Goal: Task Accomplishment & Management: Manage account settings

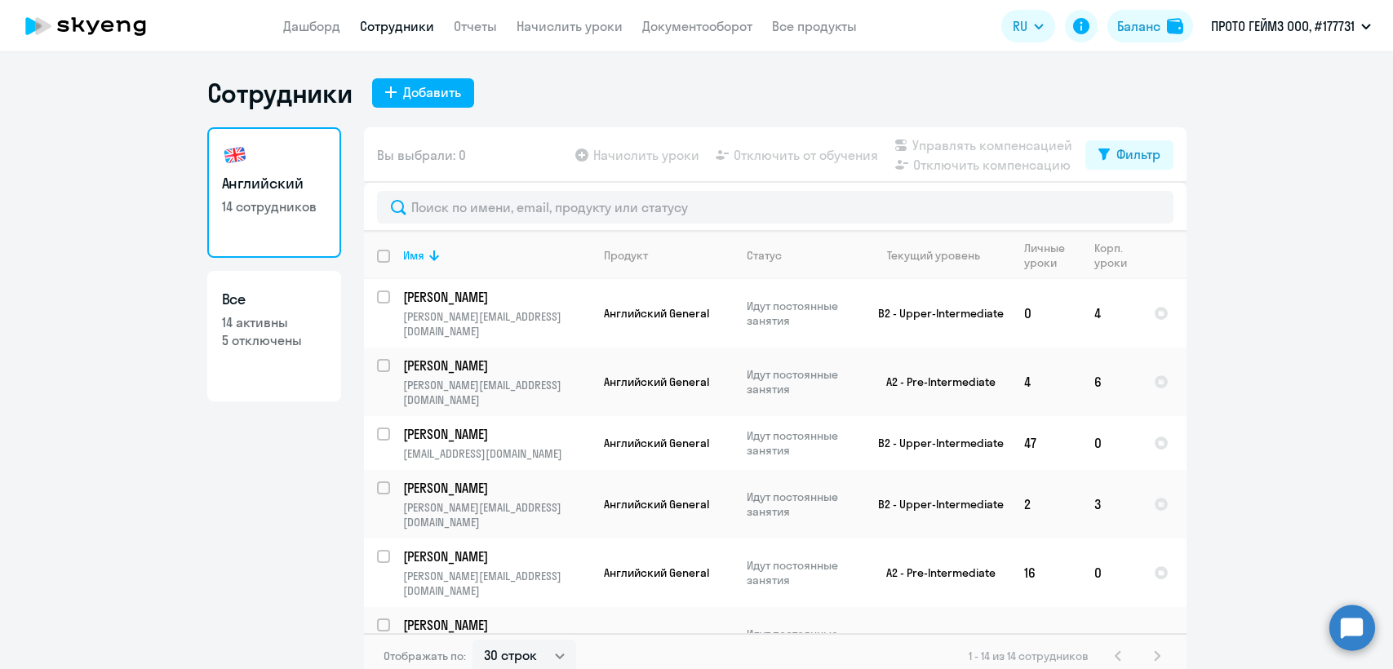
select select "30"
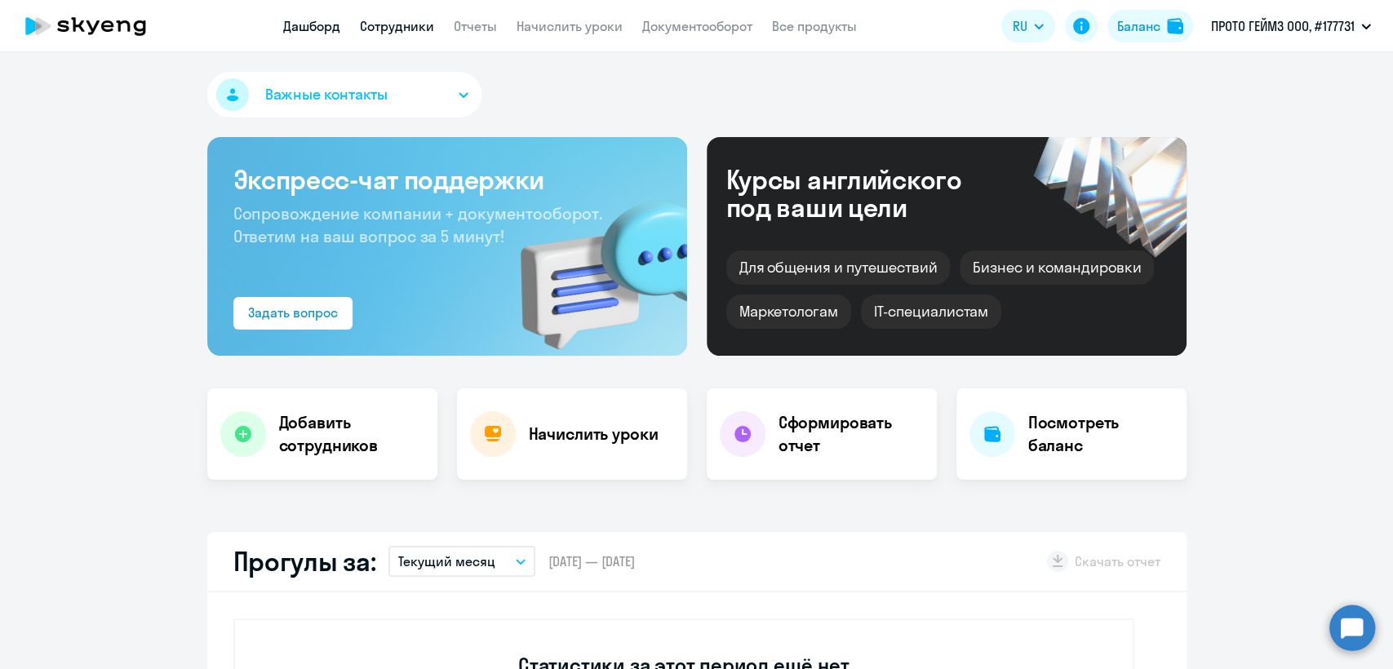
click at [406, 24] on link "Сотрудники" at bounding box center [397, 26] width 74 height 16
select select "30"
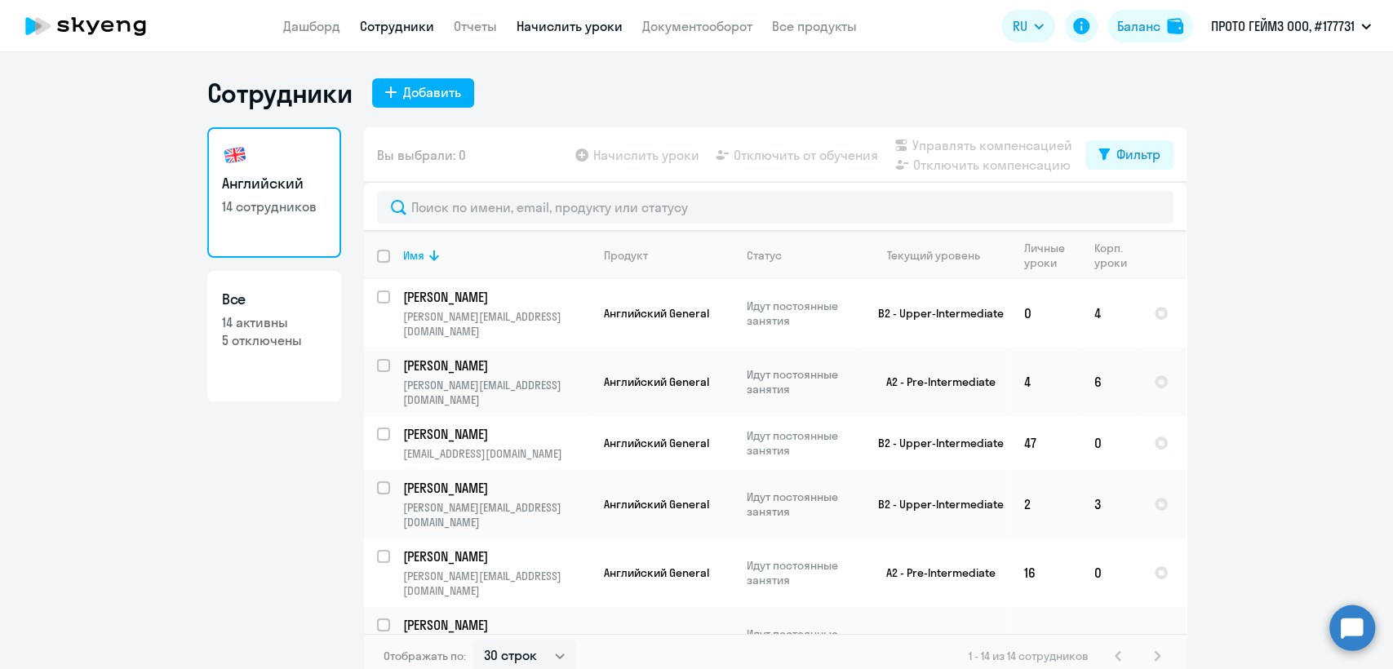
click at [561, 30] on link "Начислить уроки" at bounding box center [570, 26] width 106 height 16
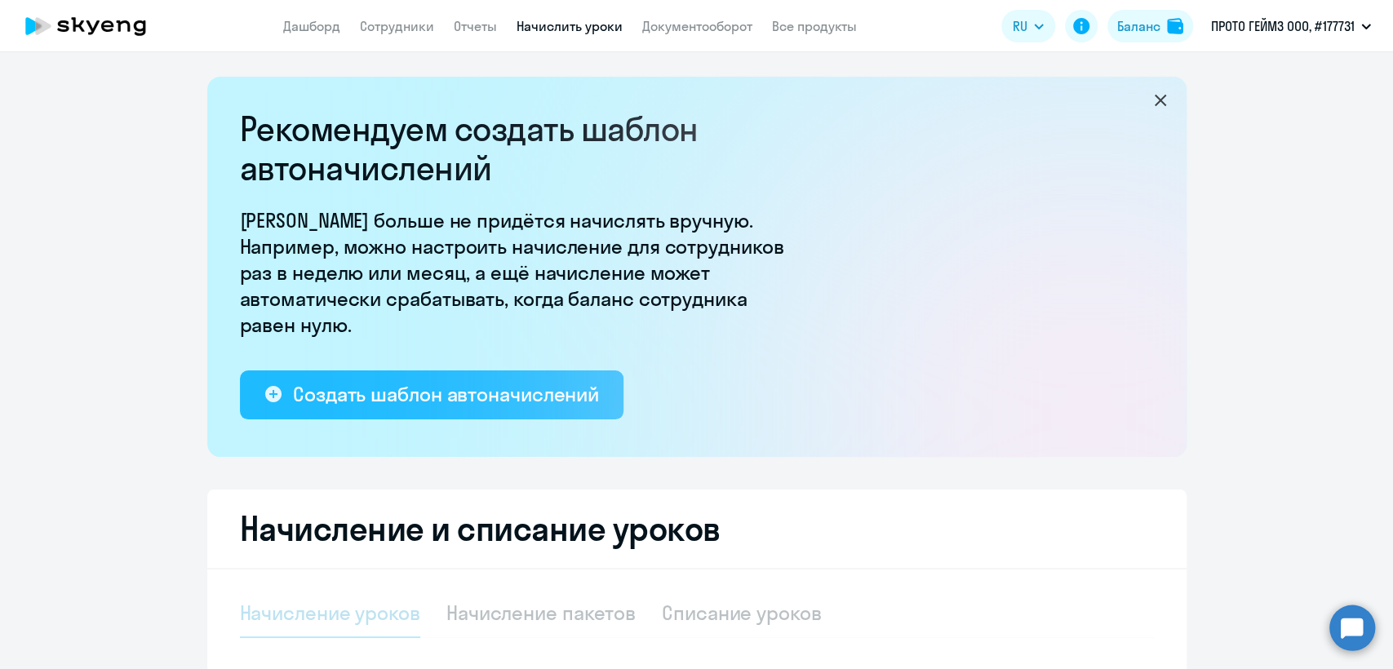
select select "10"
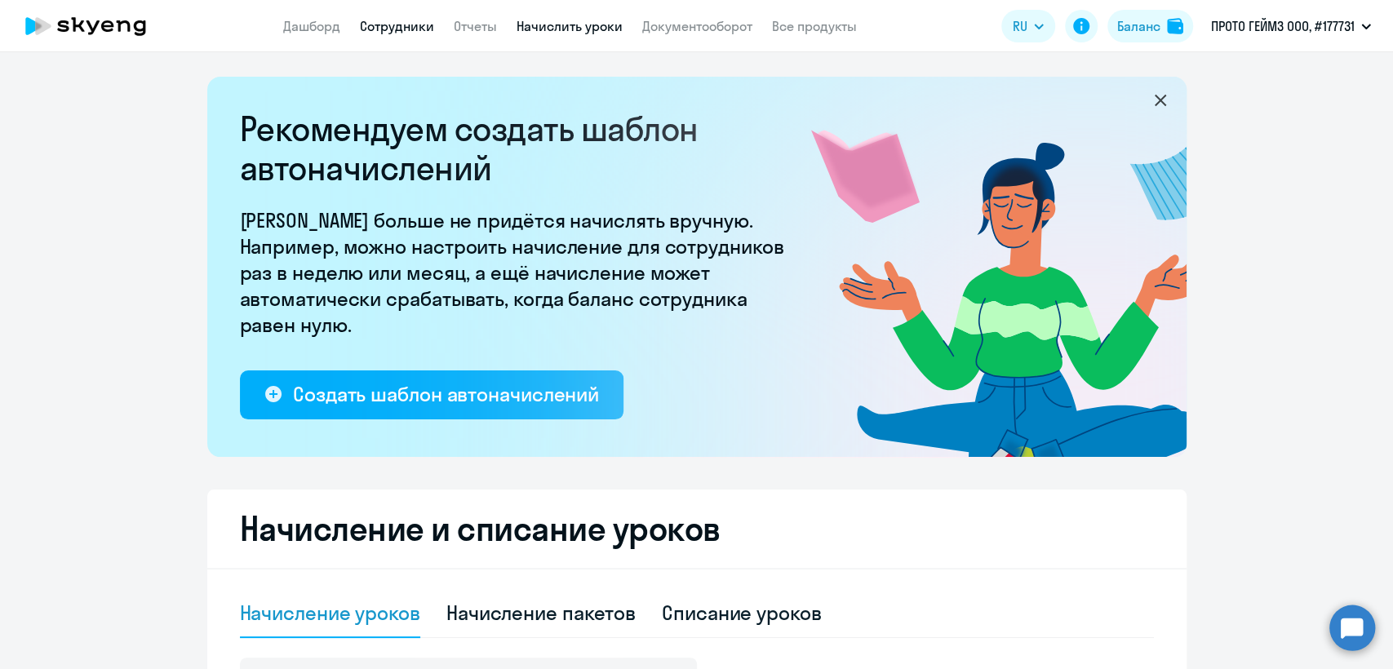
click at [386, 22] on link "Сотрудники" at bounding box center [397, 26] width 74 height 16
select select "30"
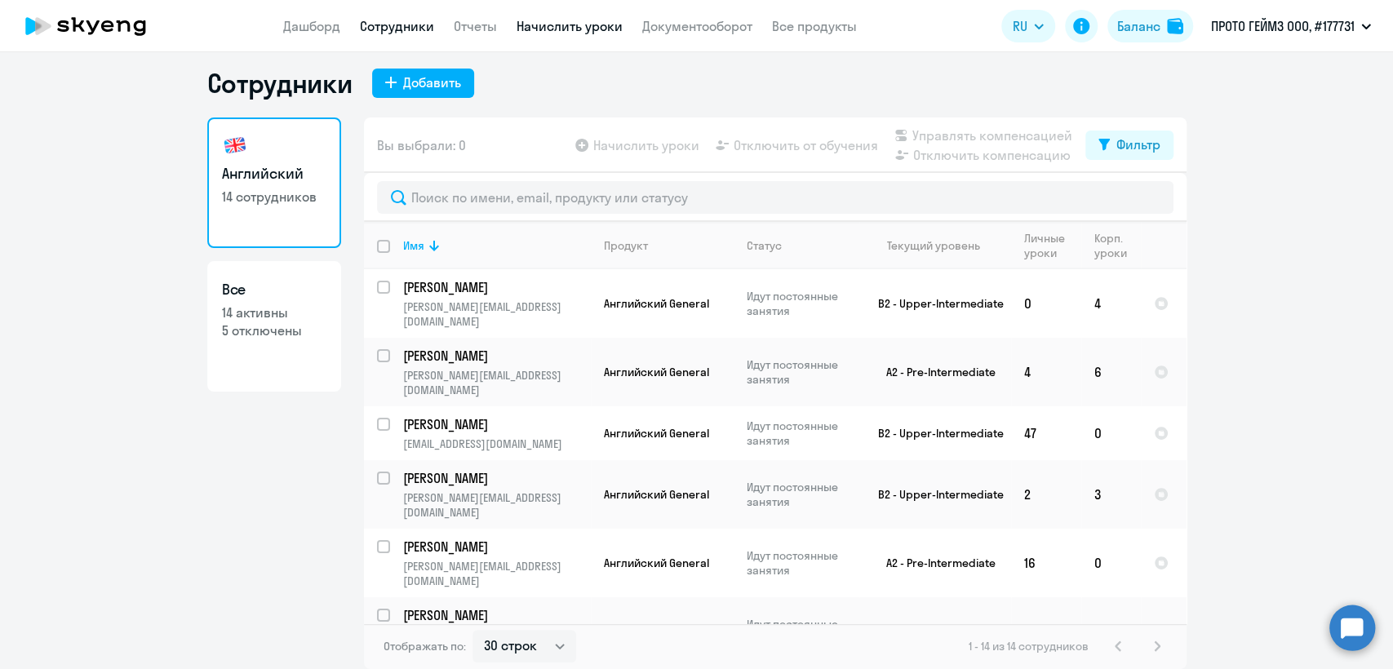
click at [560, 25] on link "Начислить уроки" at bounding box center [570, 26] width 106 height 16
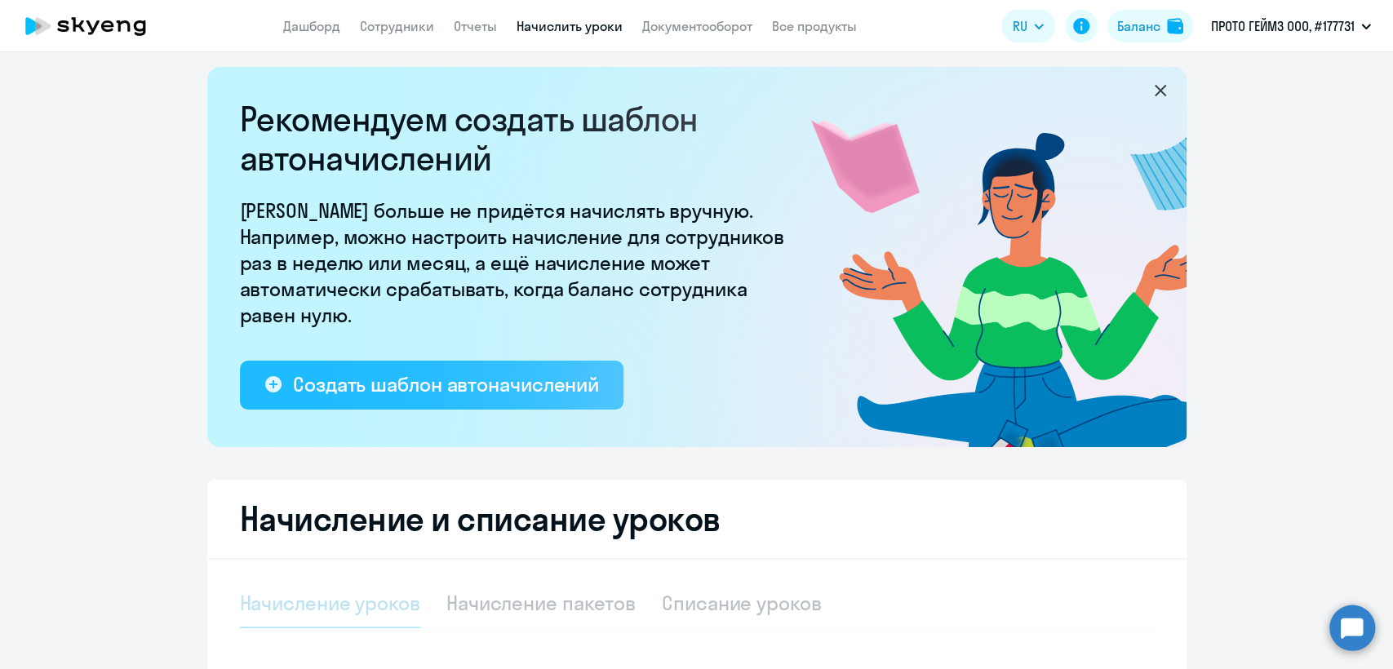
select select "10"
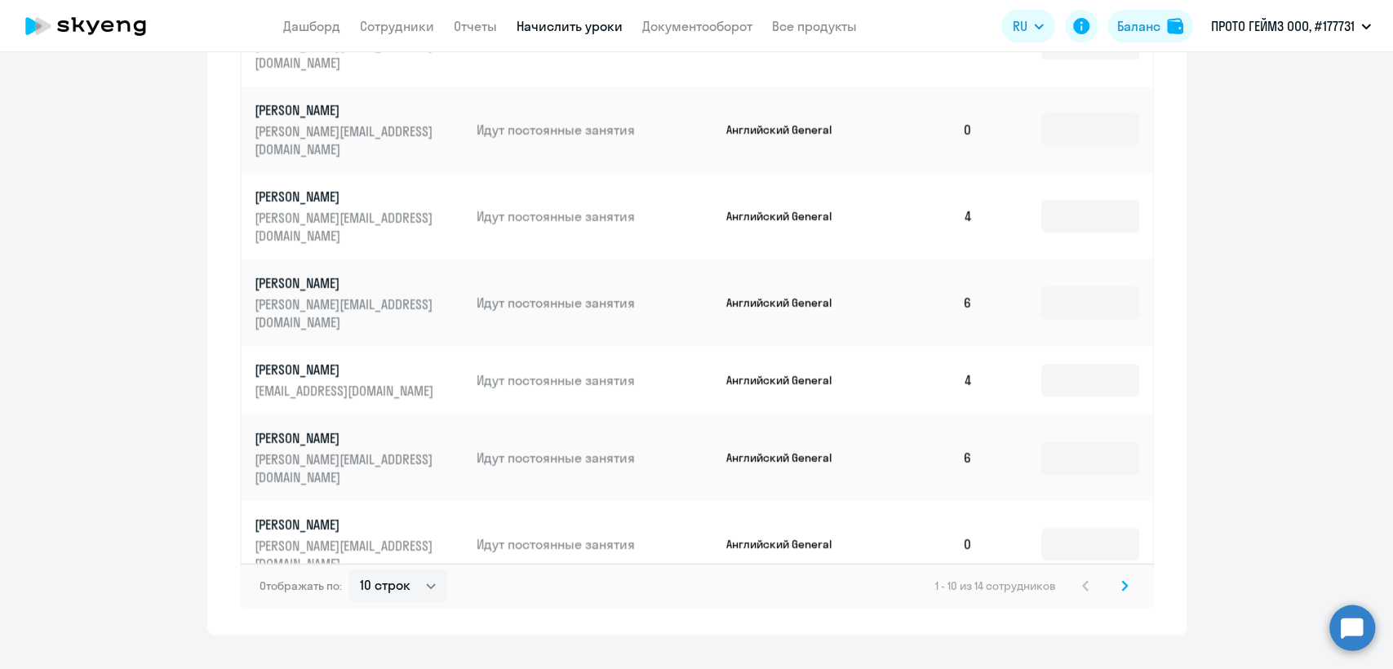
scroll to position [1015, 0]
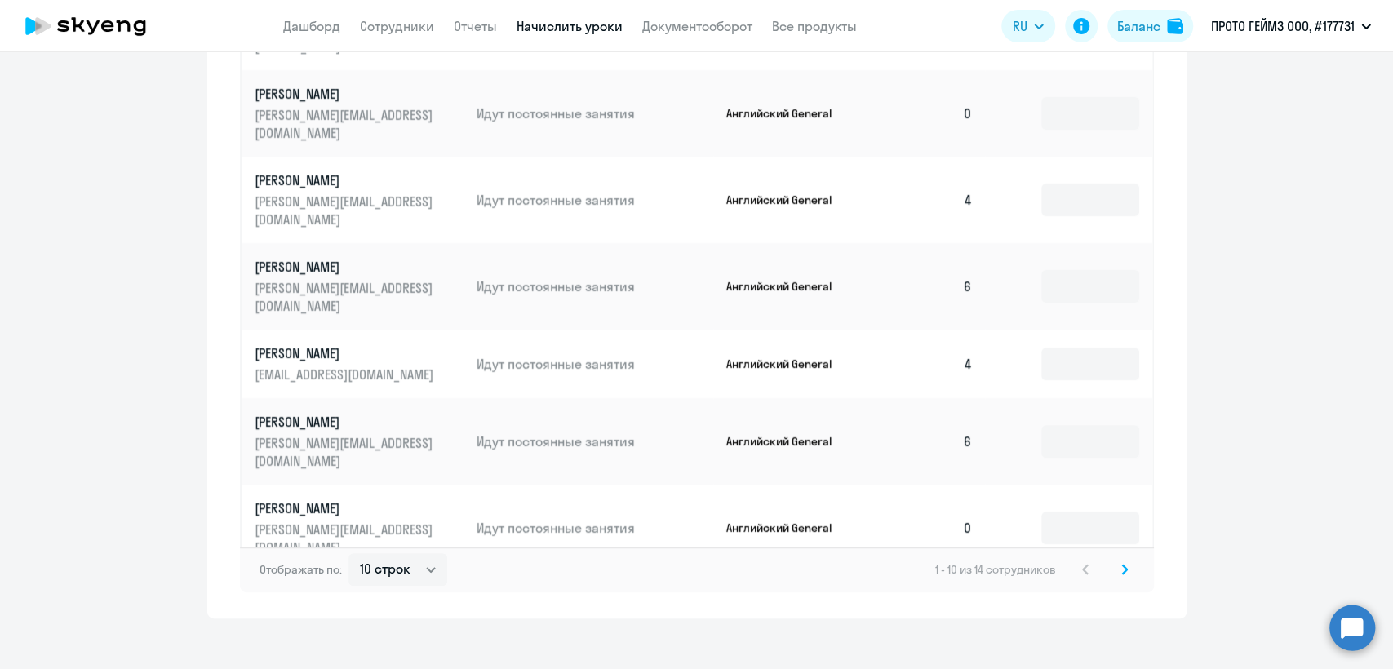
click at [1121, 564] on icon at bounding box center [1124, 569] width 7 height 11
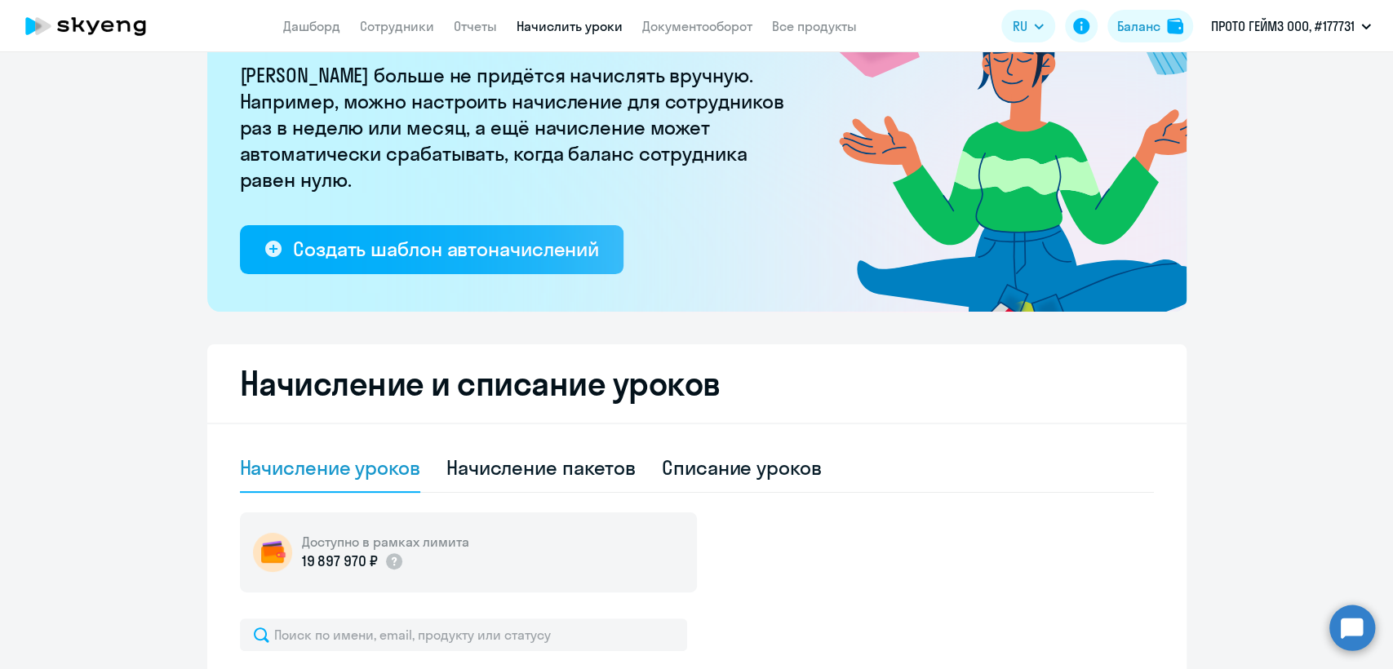
scroll to position [0, 0]
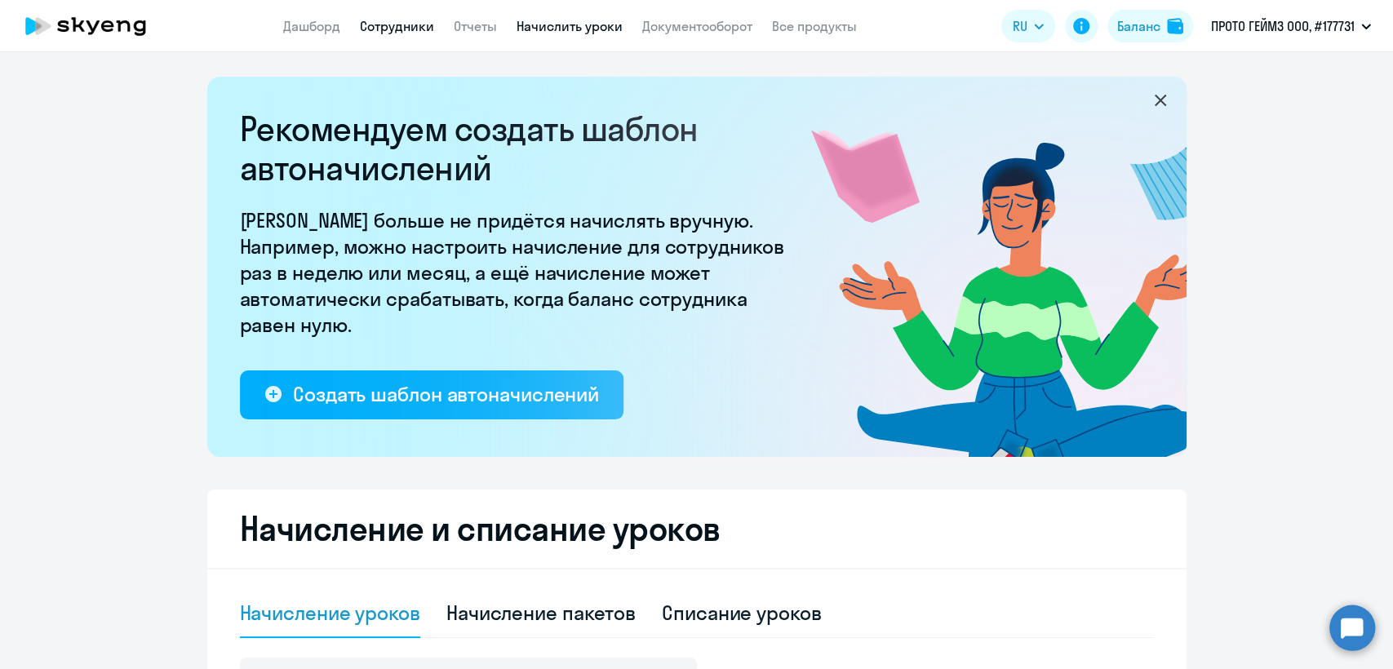
click at [388, 24] on link "Сотрудники" at bounding box center [397, 26] width 74 height 16
select select "30"
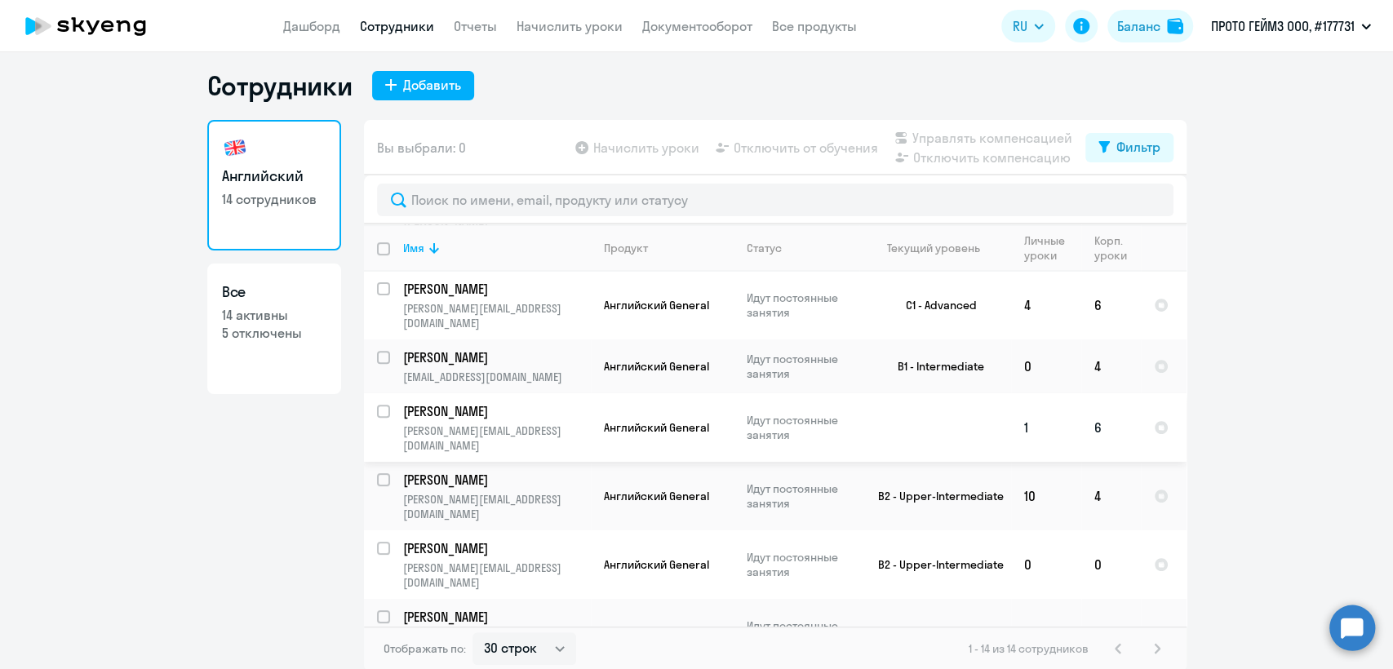
scroll to position [10, 0]
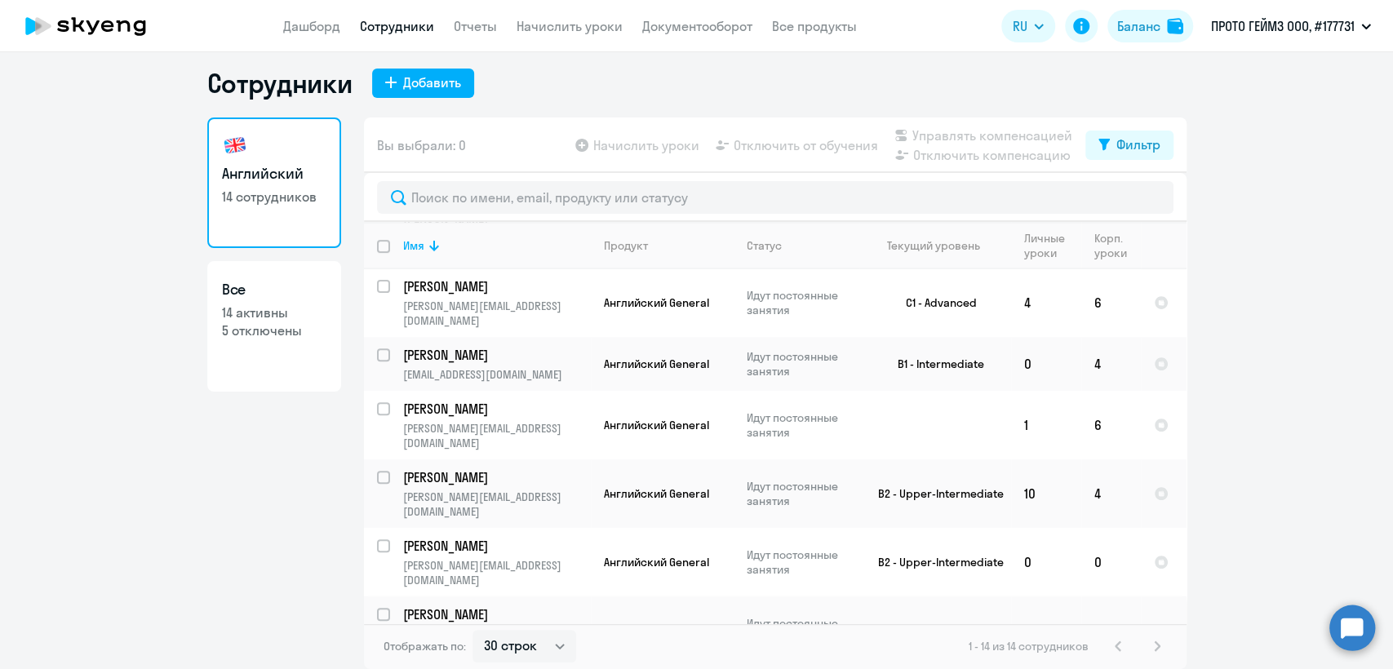
click at [912, 597] on td "B2 - Upper-Intermediate" at bounding box center [935, 631] width 152 height 69
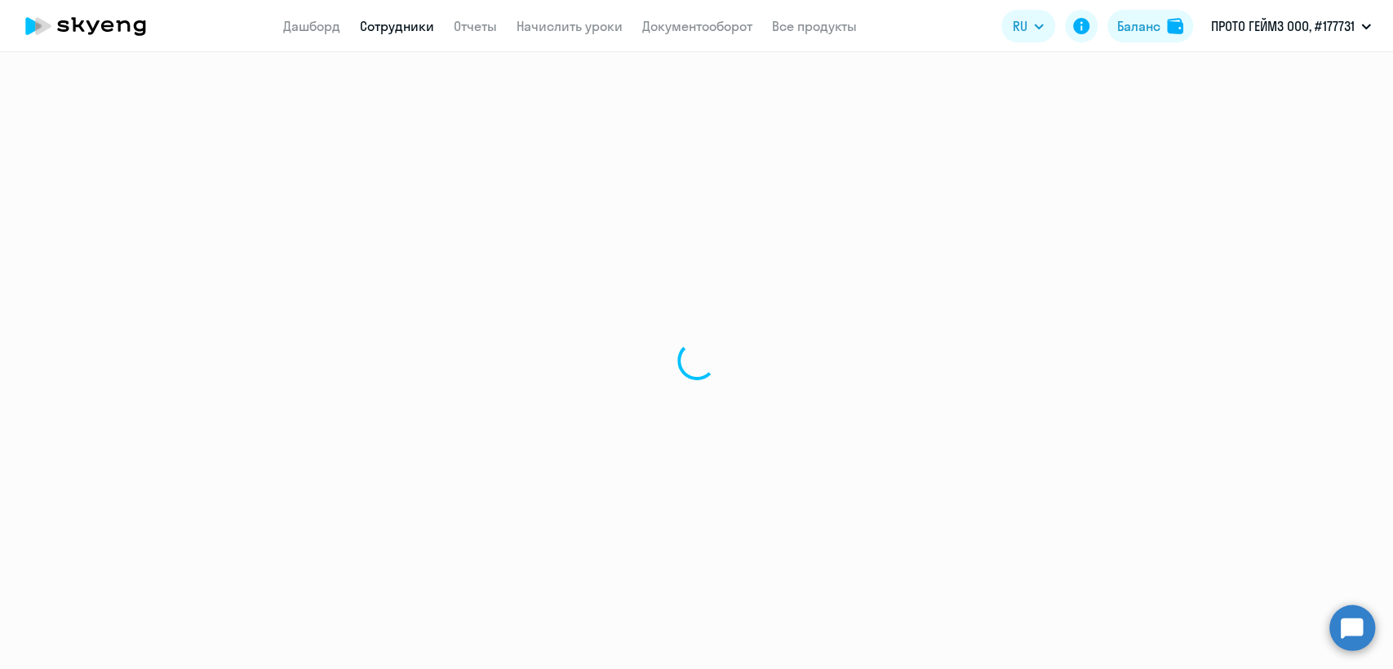
select select "english"
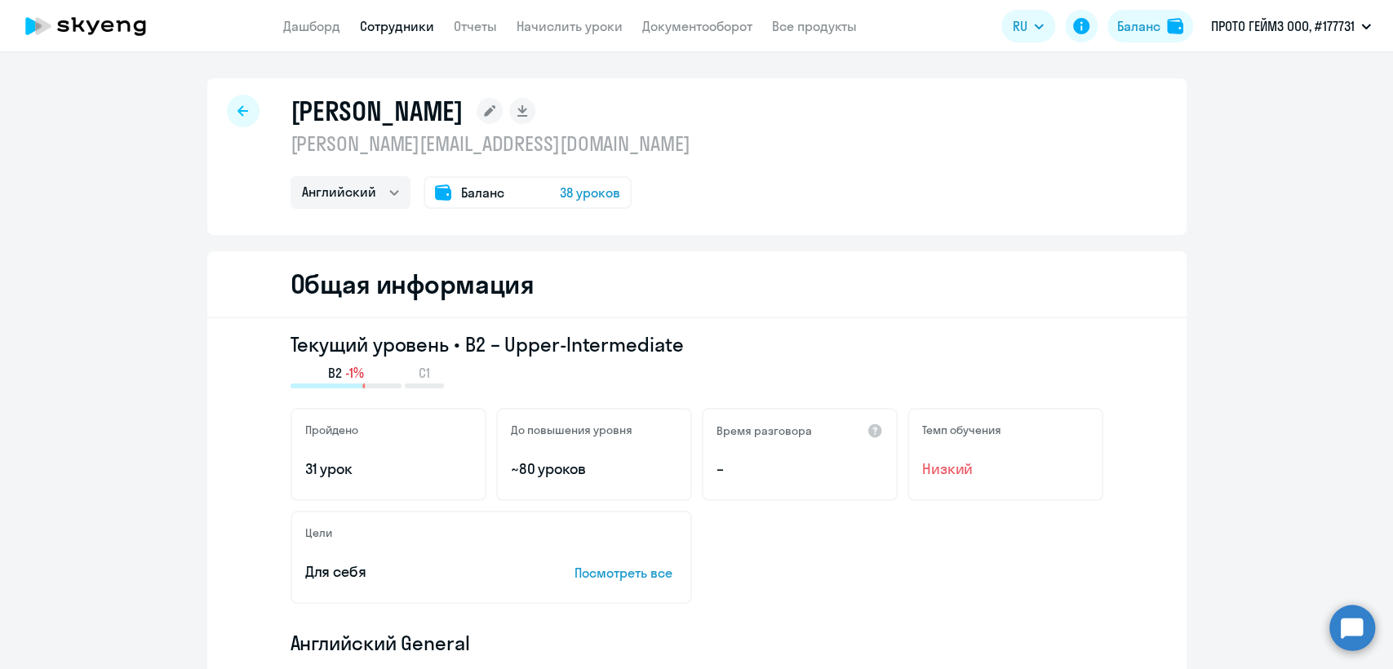
click at [575, 145] on p "andrei.voronin@mnogoapps.com" at bounding box center [491, 144] width 400 height 26
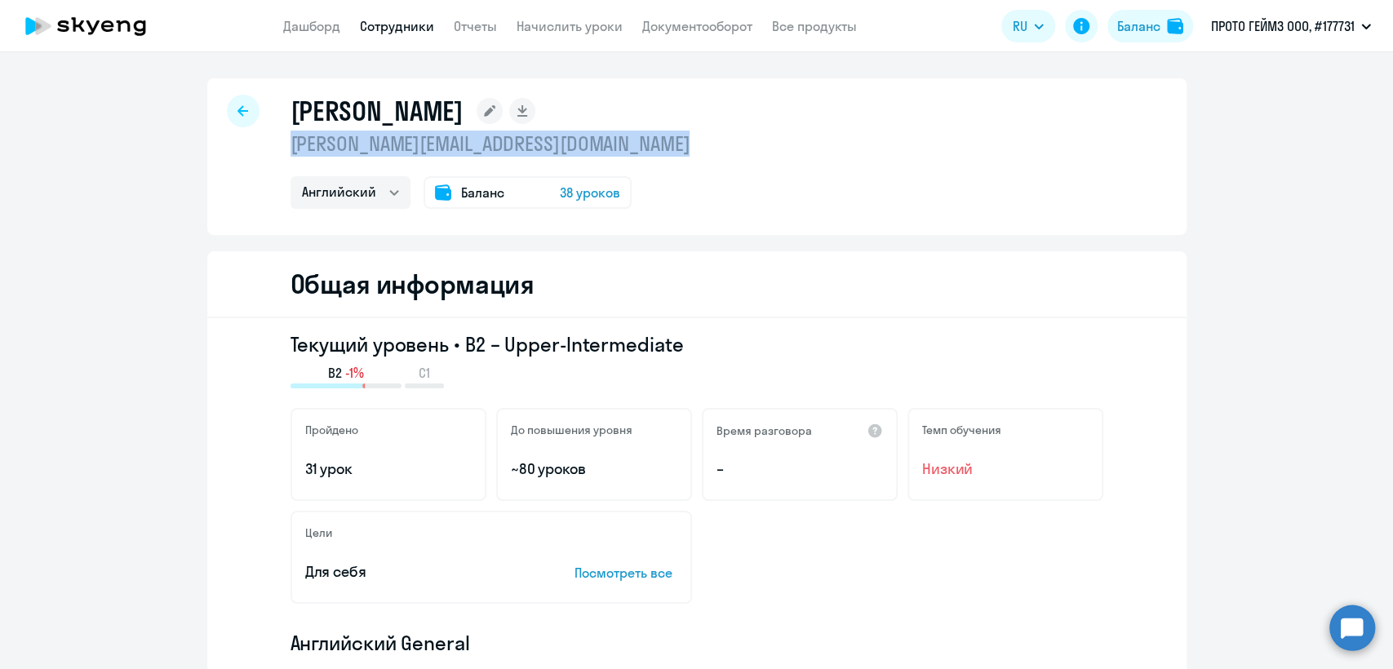
click at [575, 145] on p "andrei.voronin@mnogoapps.com" at bounding box center [491, 144] width 400 height 26
copy p "andrei.voronin@mnogoapps.com"
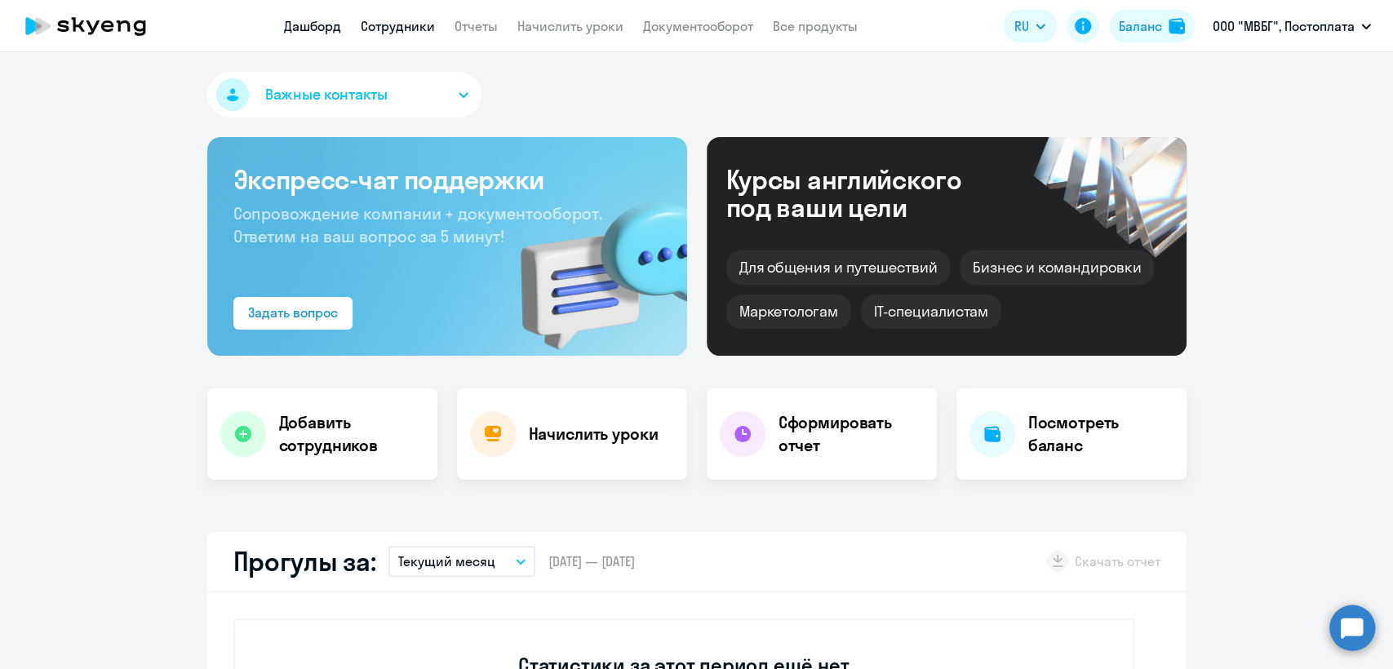
click at [405, 22] on link "Сотрудники" at bounding box center [398, 26] width 74 height 16
select select "30"
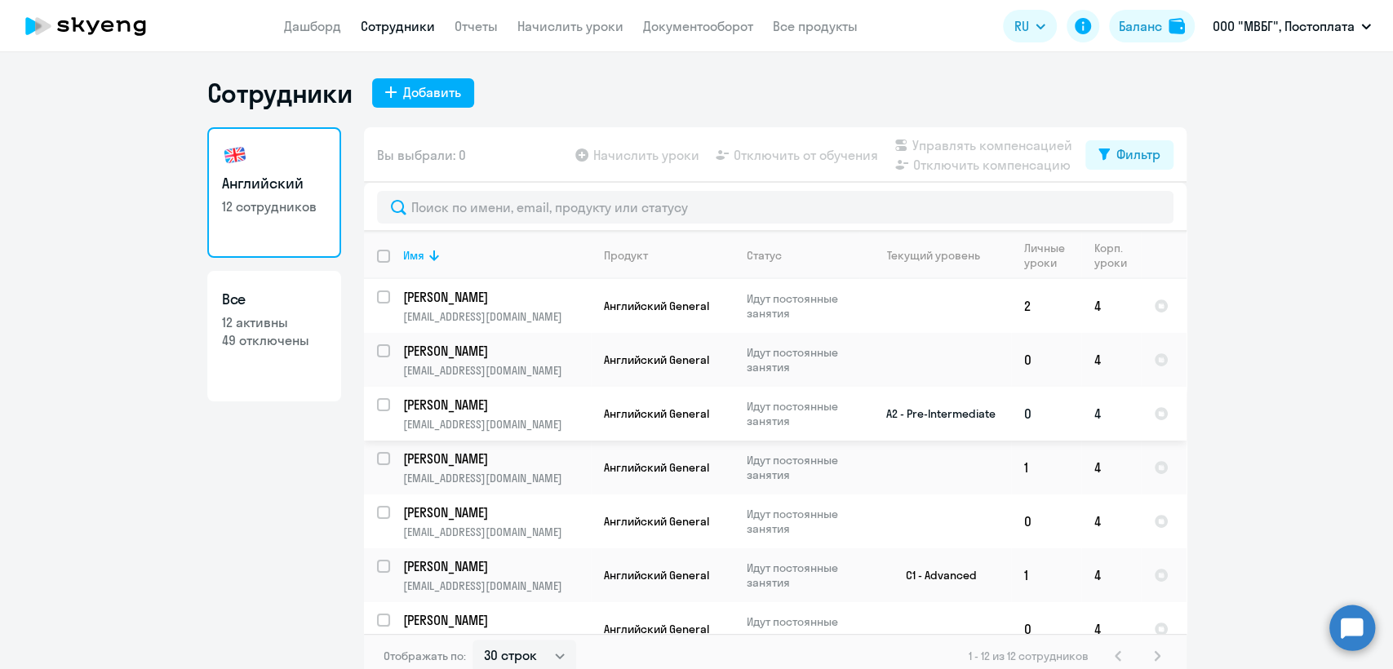
scroll to position [290, 0]
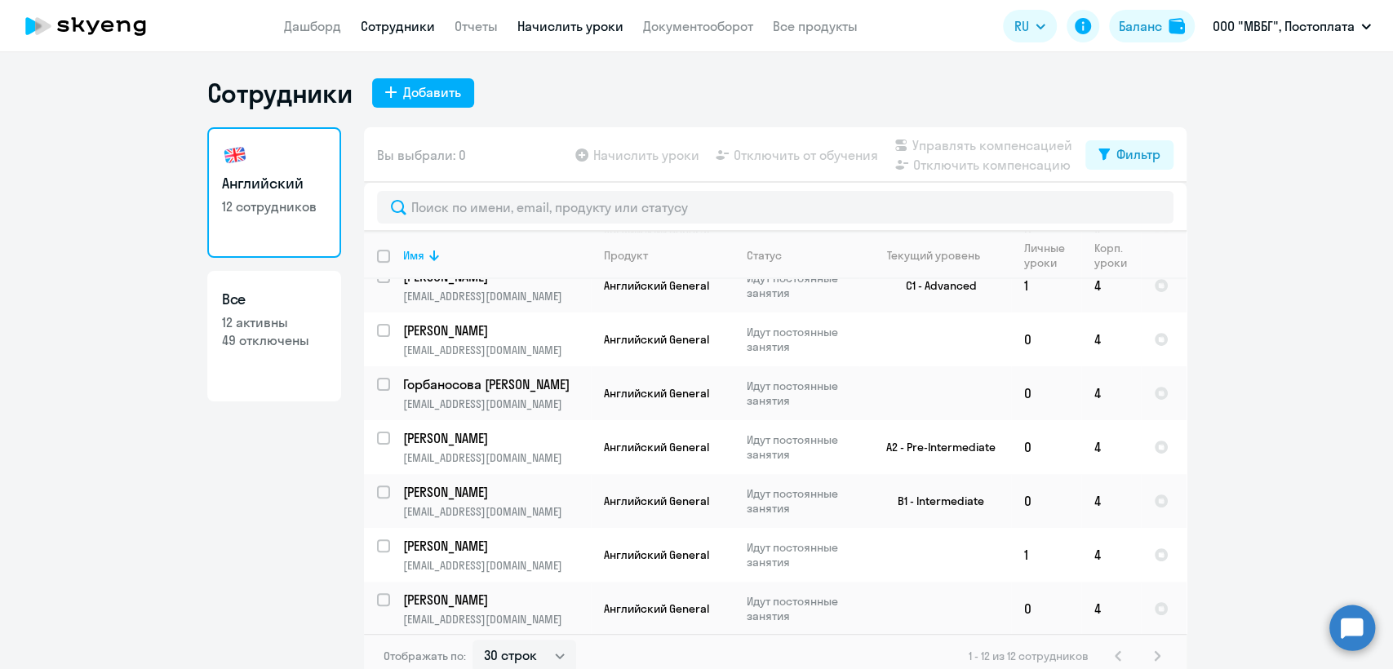
click at [566, 27] on link "Начислить уроки" at bounding box center [570, 26] width 106 height 16
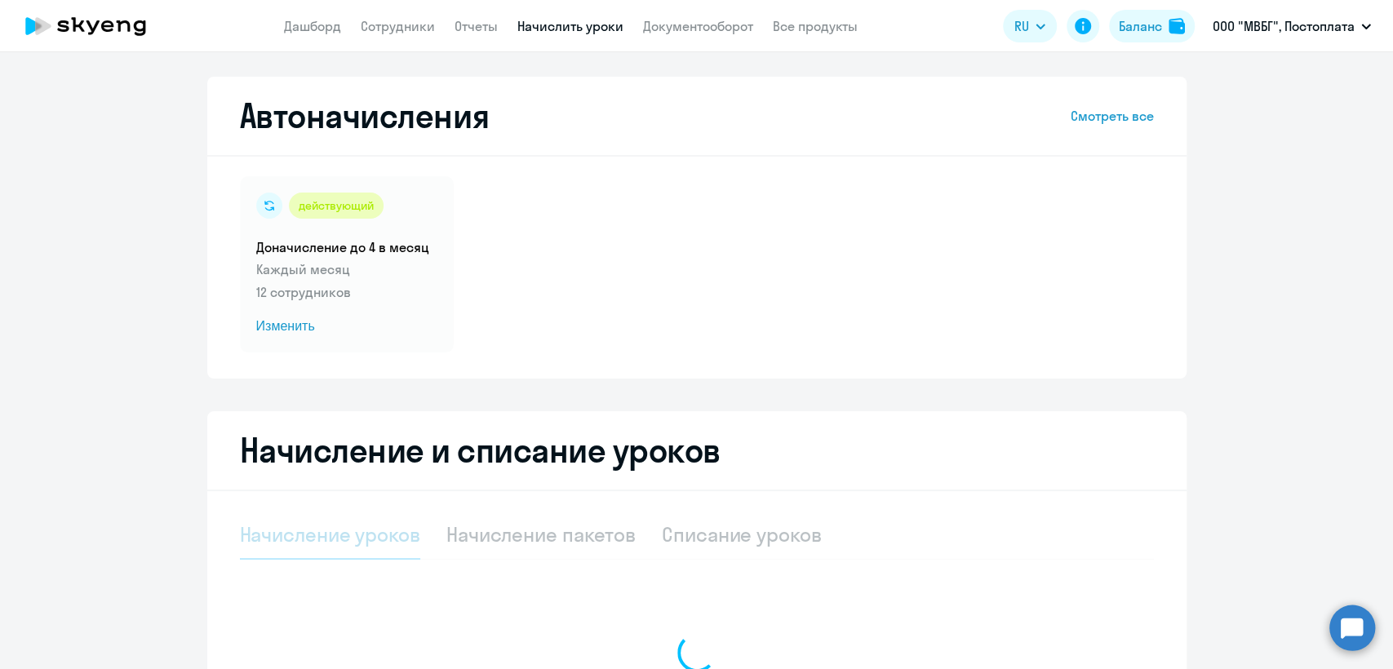
select select "10"
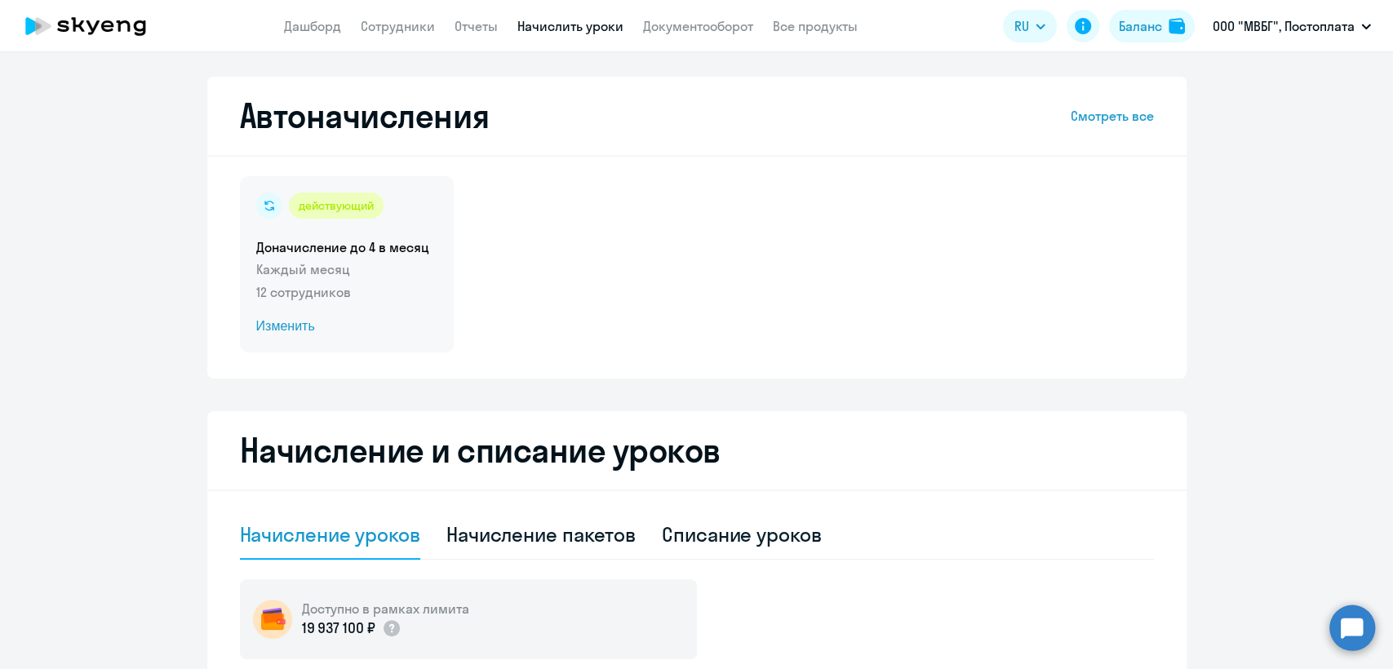
click at [405, 331] on span "Изменить" at bounding box center [346, 327] width 181 height 20
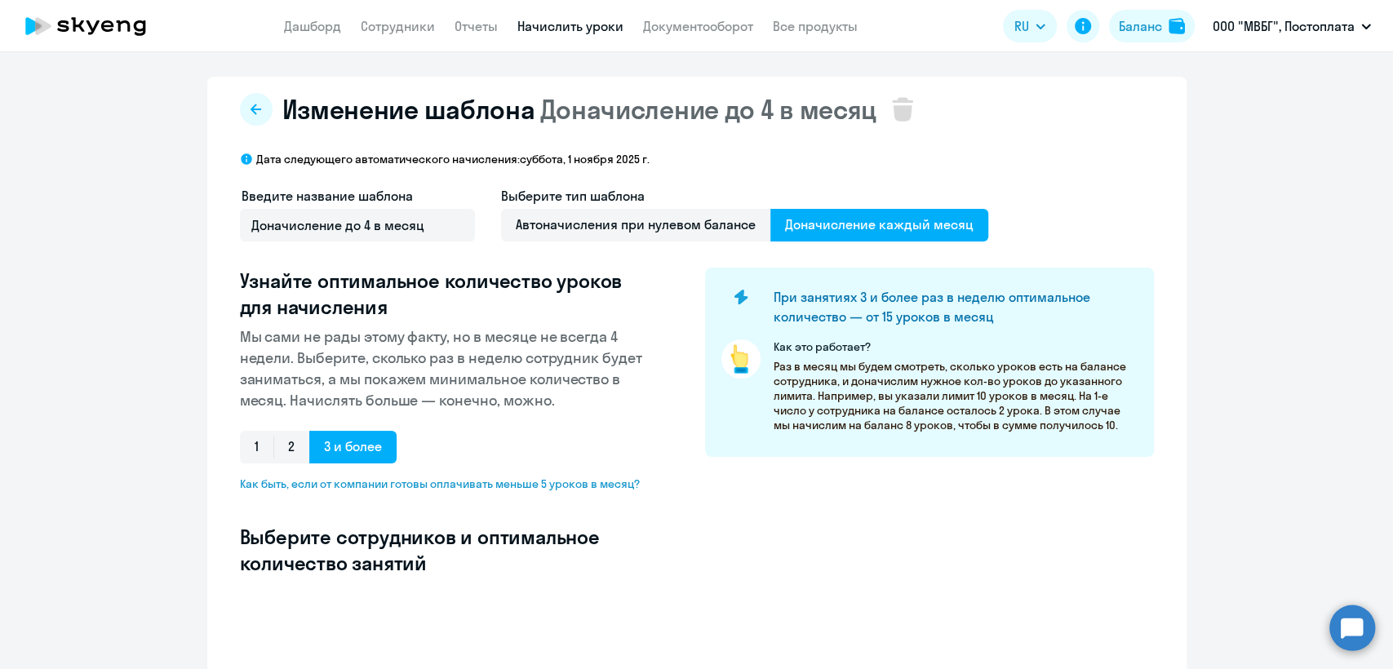
select select "10"
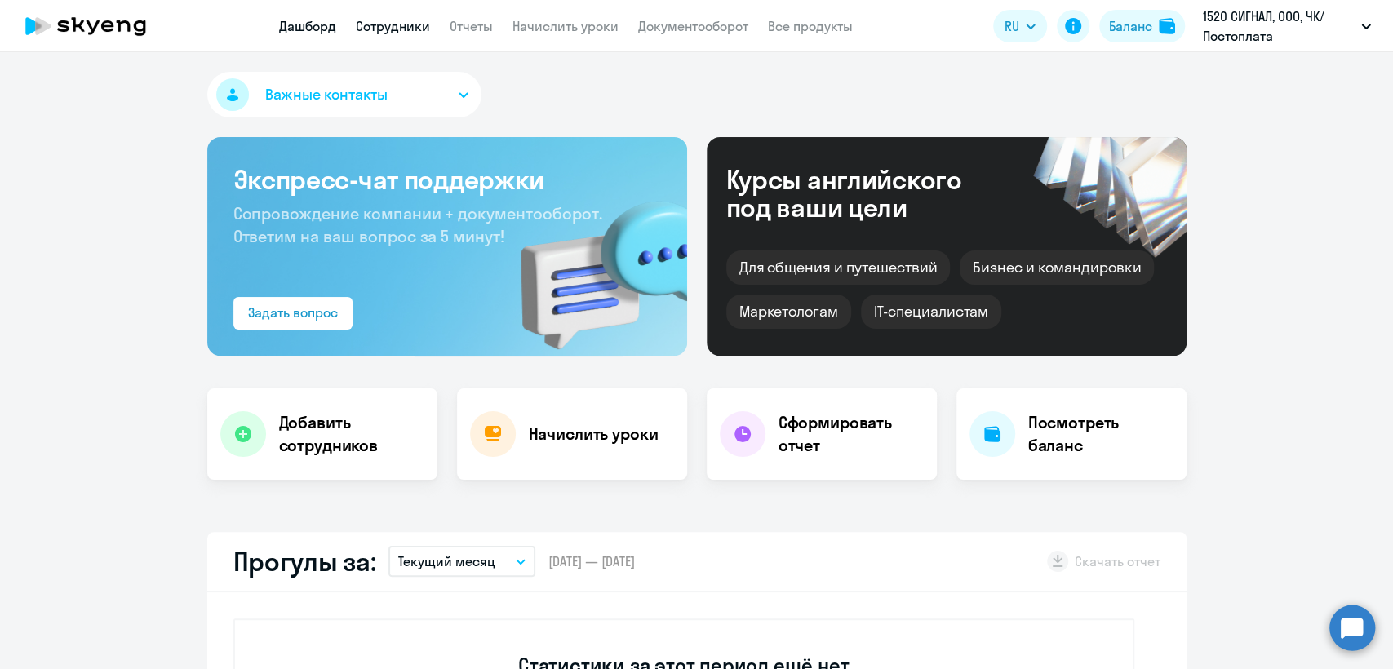
click at [393, 21] on link "Сотрудники" at bounding box center [393, 26] width 74 height 16
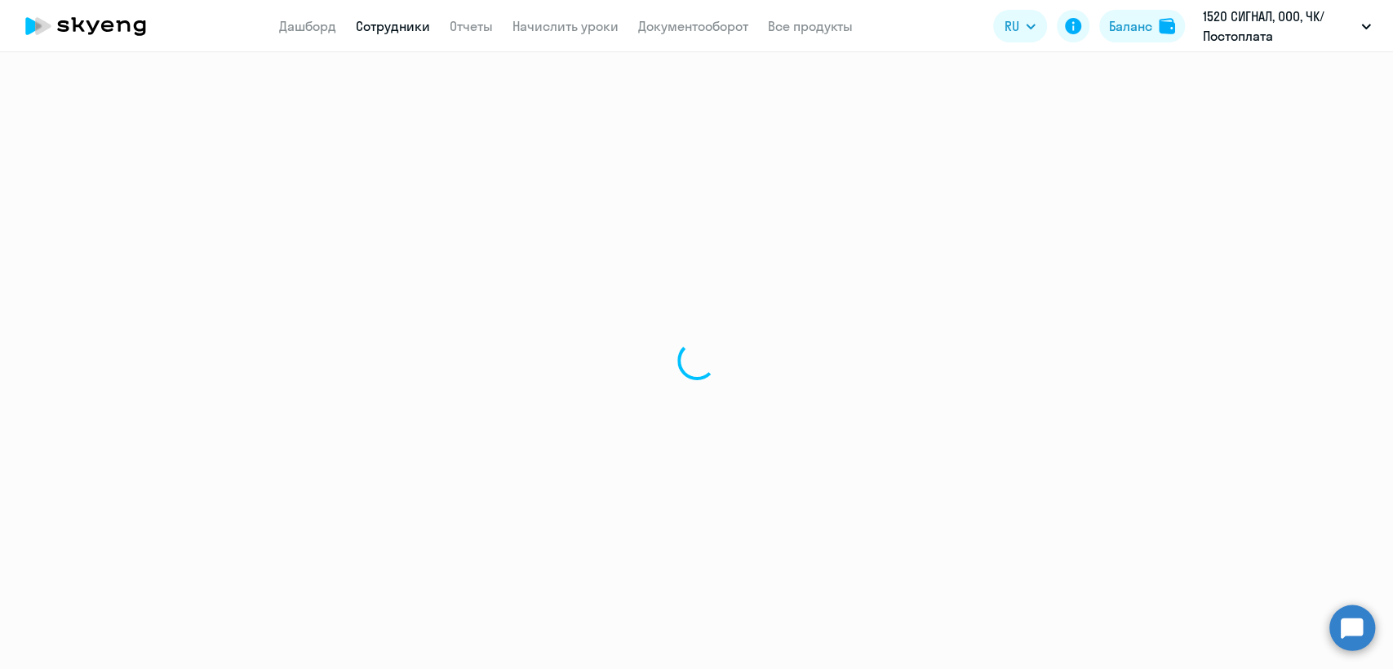
select select "30"
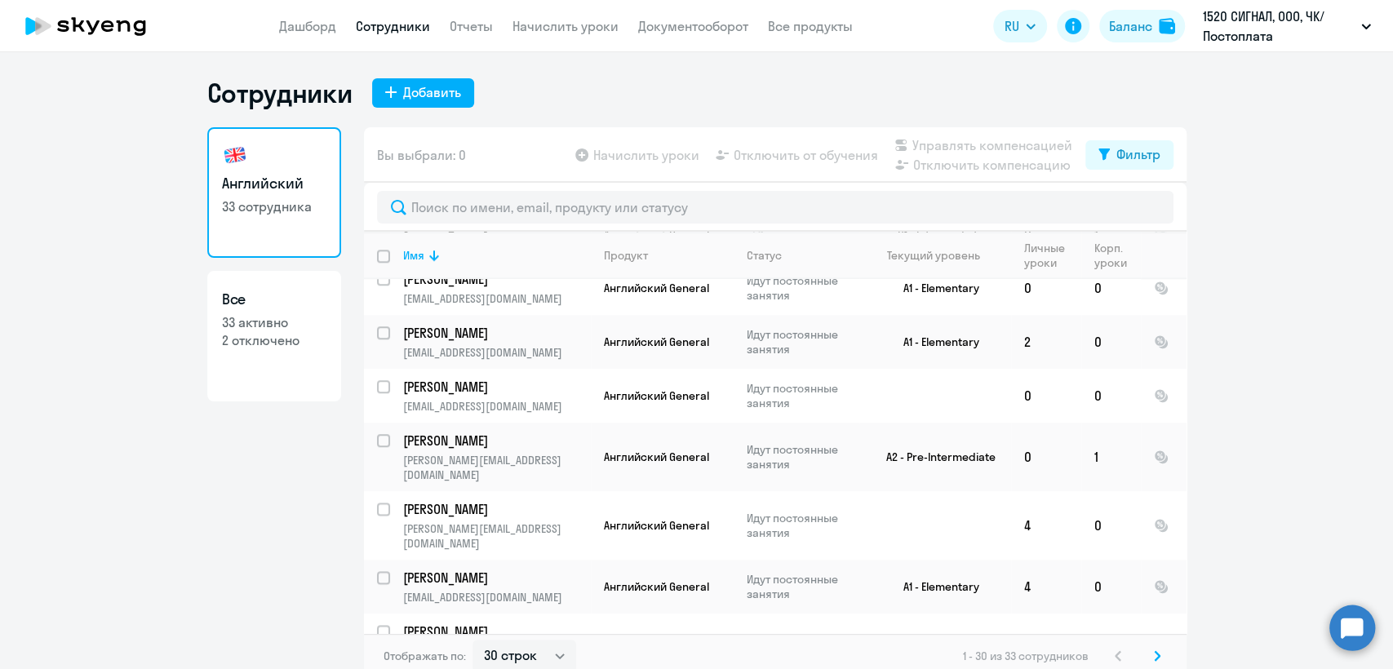
scroll to position [1256, 0]
